Goal: Information Seeking & Learning: Check status

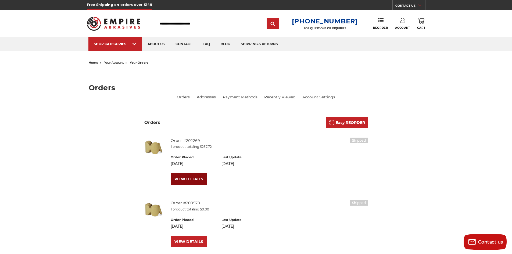
click at [197, 181] on link "VIEW DETAILS" at bounding box center [189, 178] width 36 height 11
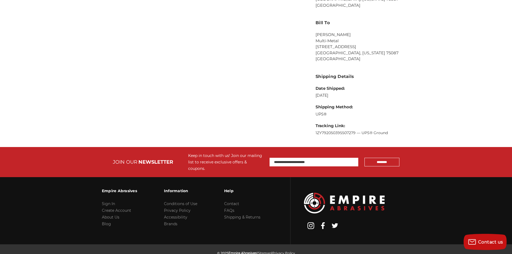
scroll to position [289, 0]
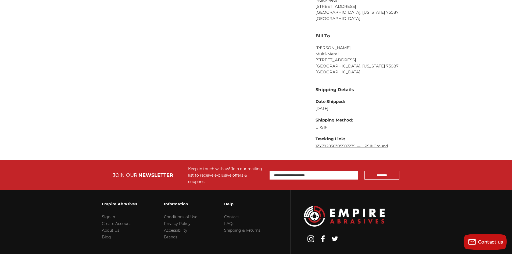
click at [335, 144] on link "1ZY792050395507279 — UPS® Ground" at bounding box center [352, 146] width 72 height 5
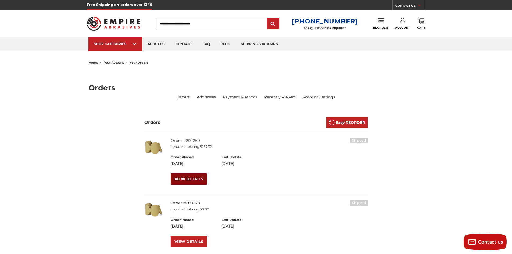
click at [186, 176] on link "VIEW DETAILS" at bounding box center [189, 178] width 36 height 11
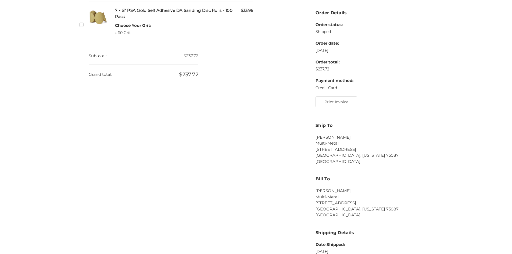
scroll to position [242, 0]
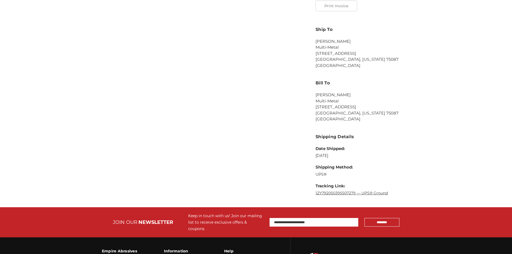
click at [346, 191] on link "1ZY792050395507279 — UPS® Ground" at bounding box center [352, 193] width 72 height 5
